Goal: Information Seeking & Learning: Learn about a topic

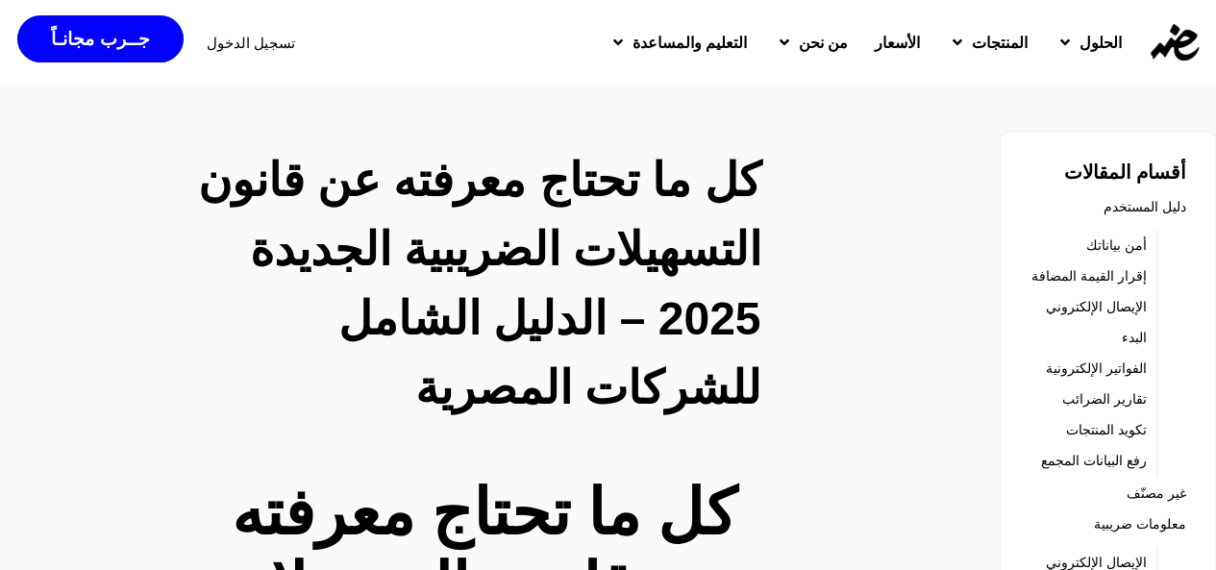
click at [678, 298] on h2 "كل ما تحتاج معرفته عن قانون التسهيلات الضريبية الجديدة 2025 – الدليل الشامل للش…" at bounding box center [460, 284] width 601 height 277
click at [678, 311] on h2 "كل ما تحتاج معرفته عن قانون التسهيلات الضريبية الجديدة 2025 – الدليل الشامل للش…" at bounding box center [460, 284] width 601 height 277
click at [449, 314] on h2 "كل ما تحتاج معرفته عن قانون التسهيلات الضريبية الجديدة 2025 – الدليل الشامل للش…" at bounding box center [460, 284] width 601 height 277
click at [783, 162] on div "كل ما تحتاج معرفته عن قانون التسهيلات الضريبية الجديدة 2025 – الدليل الشامل للش…" at bounding box center [460, 288] width 647 height 285
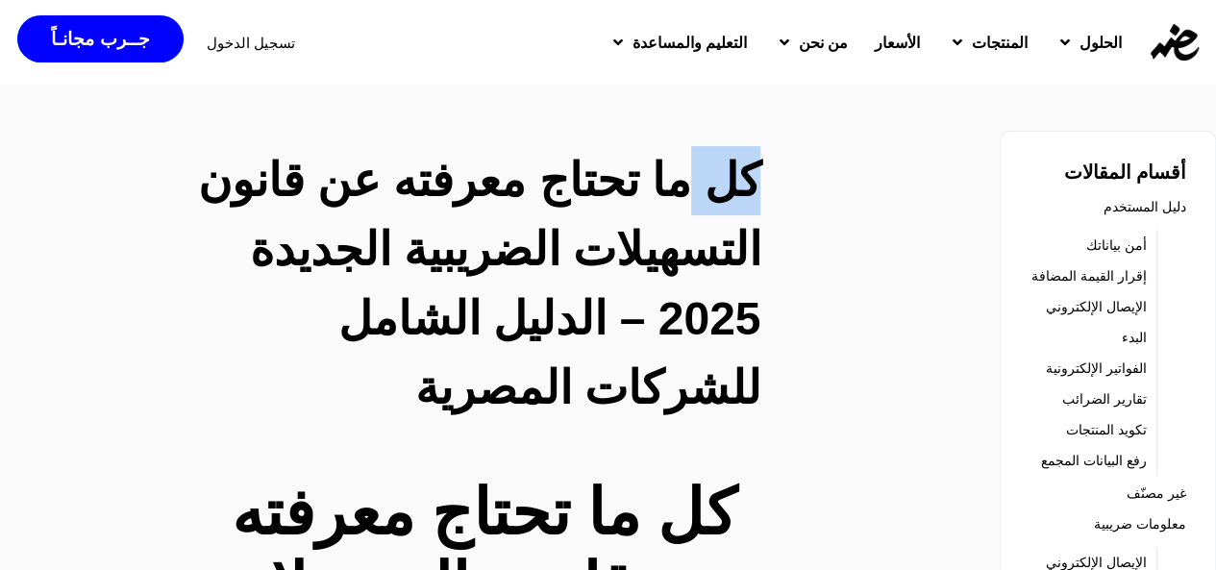
click at [783, 162] on div "كل ما تحتاج معرفته عن قانون التسهيلات الضريبية الجديدة 2025 – الدليل الشامل للش…" at bounding box center [460, 288] width 647 height 285
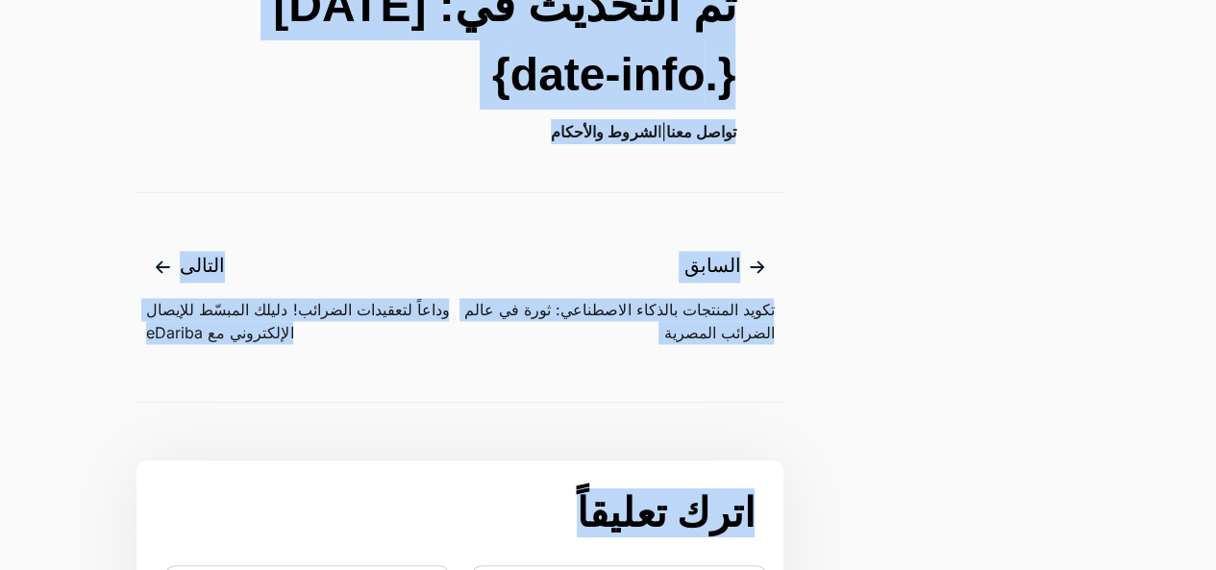
scroll to position [5078, 0]
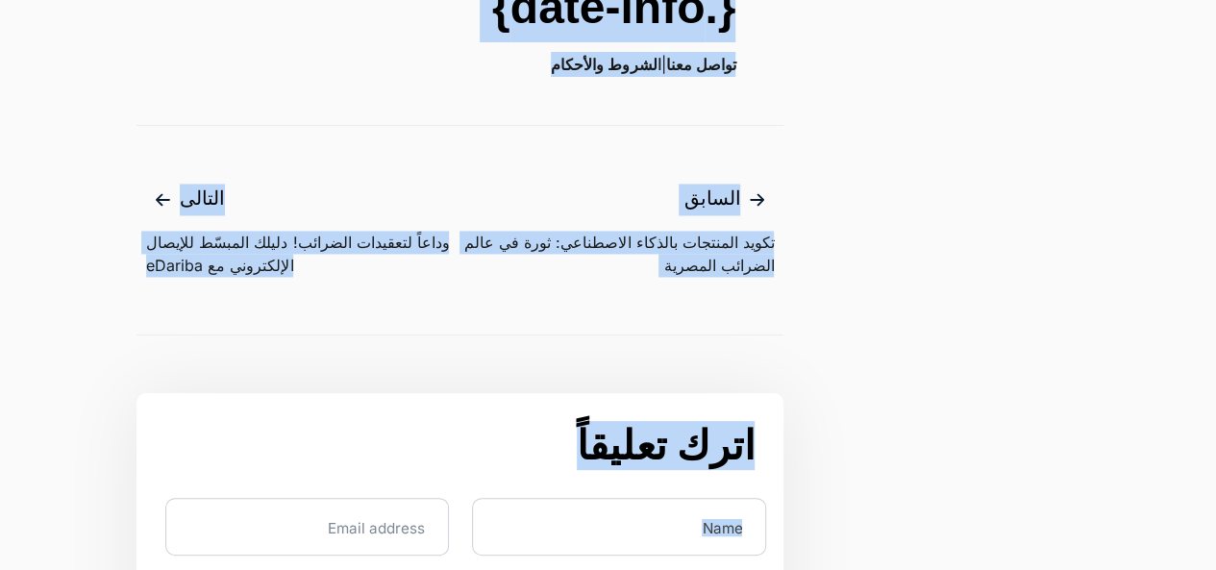
drag, startPoint x: 783, startPoint y: 162, endPoint x: 317, endPoint y: 53, distance: 477.8
copy main "lo ip dolor sitame co adipi elitseddo eiusmodt incidid 7906 – utlabo etdolo mag…"
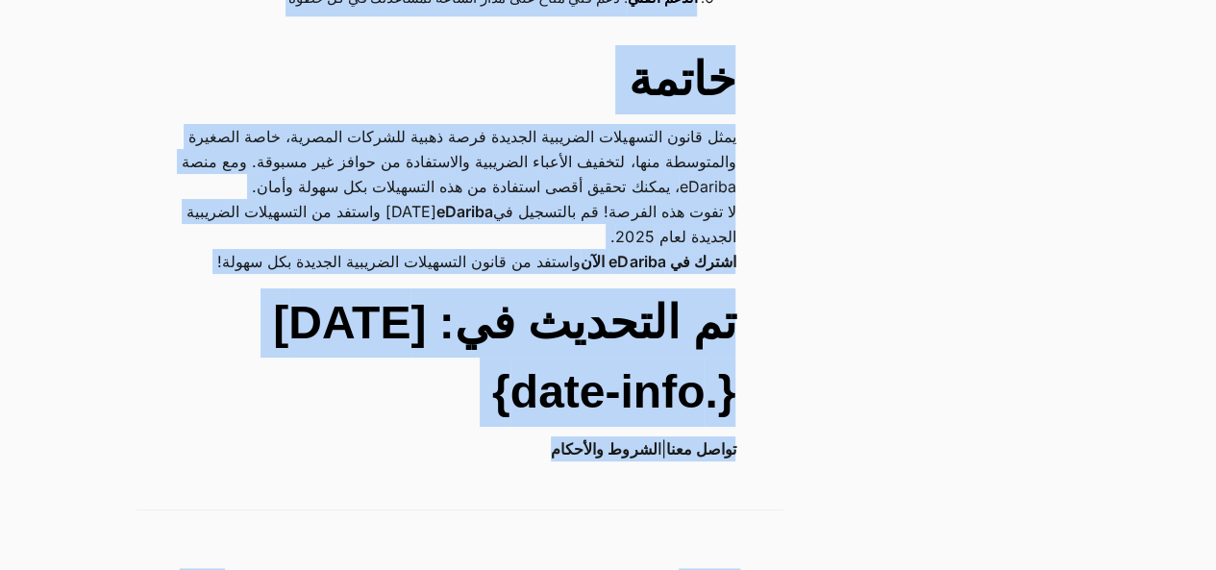
copy main "lo ip dolor sitame co adipi elitseddo eiusmodt incidid 7906 – utlabo etdolo mag…"
